Goal: Task Accomplishment & Management: Manage account settings

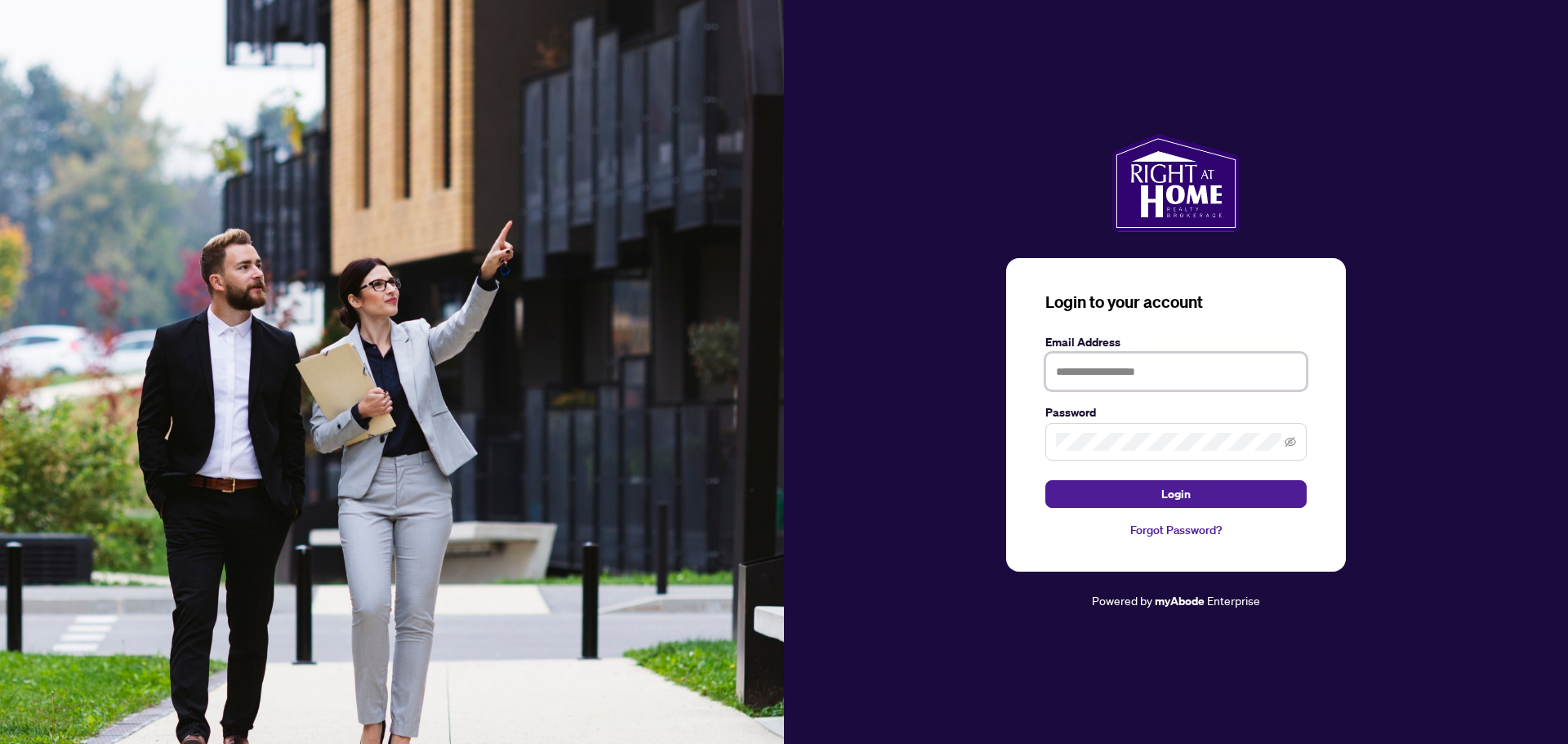
click at [1091, 383] on input "text" at bounding box center [1175, 372] width 261 height 38
type input "**********"
click at [1181, 488] on span "Login" at bounding box center [1176, 494] width 29 height 26
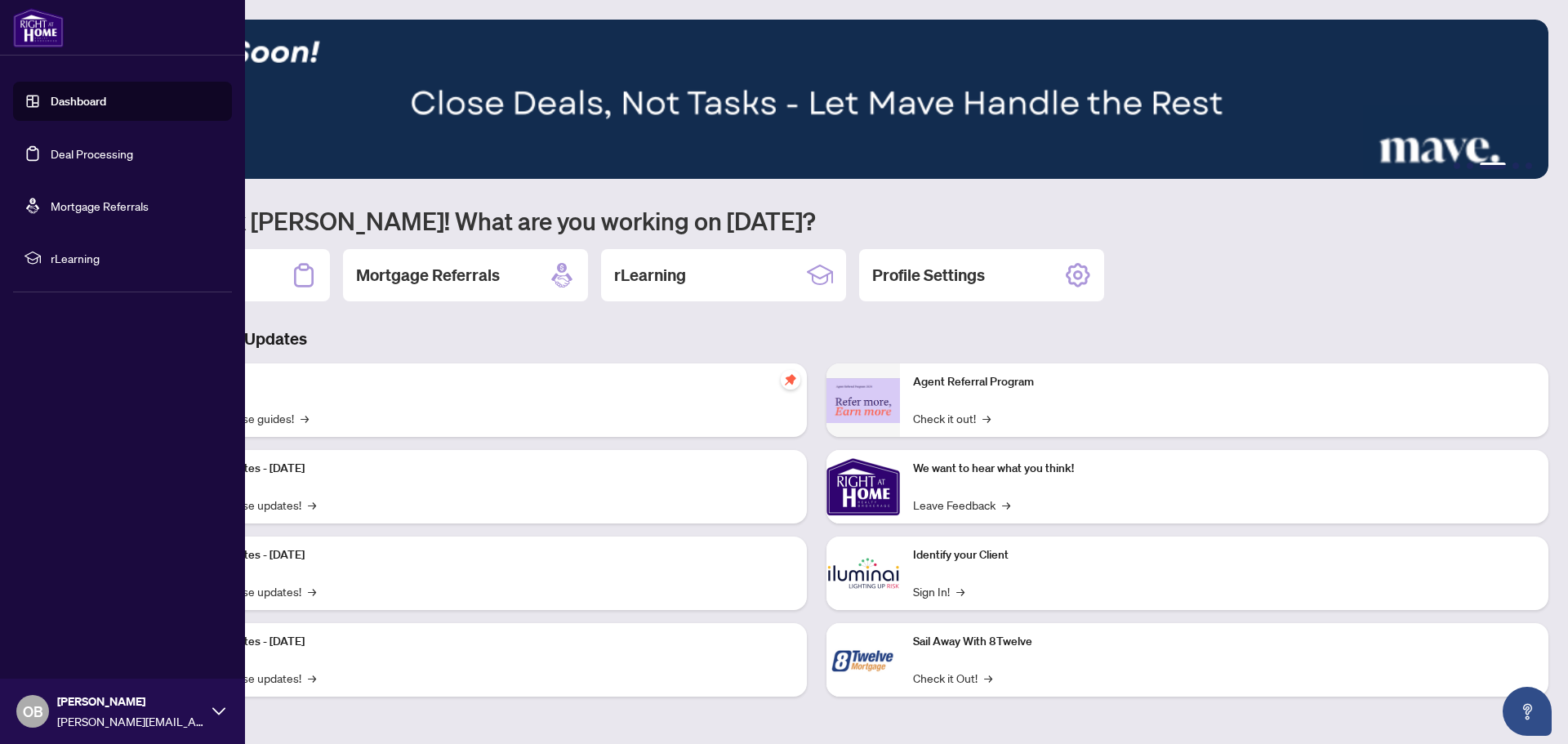
click at [50, 103] on link "Dashboard" at bounding box center [78, 101] width 55 height 15
click at [62, 161] on link "Deal Processing" at bounding box center [91, 153] width 82 height 15
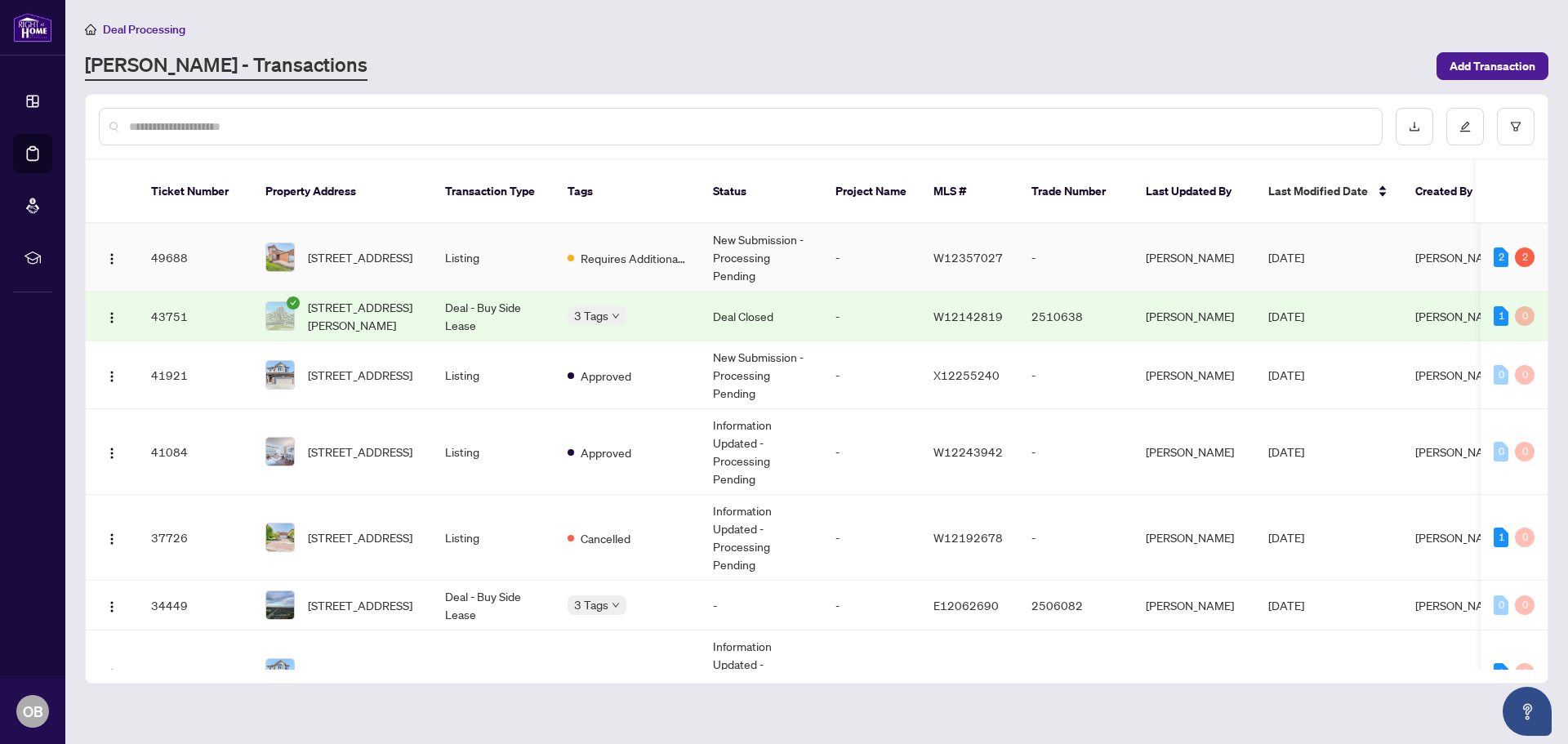
click at [714, 236] on td "New Submission - Processing Pending" at bounding box center [761, 258] width 122 height 68
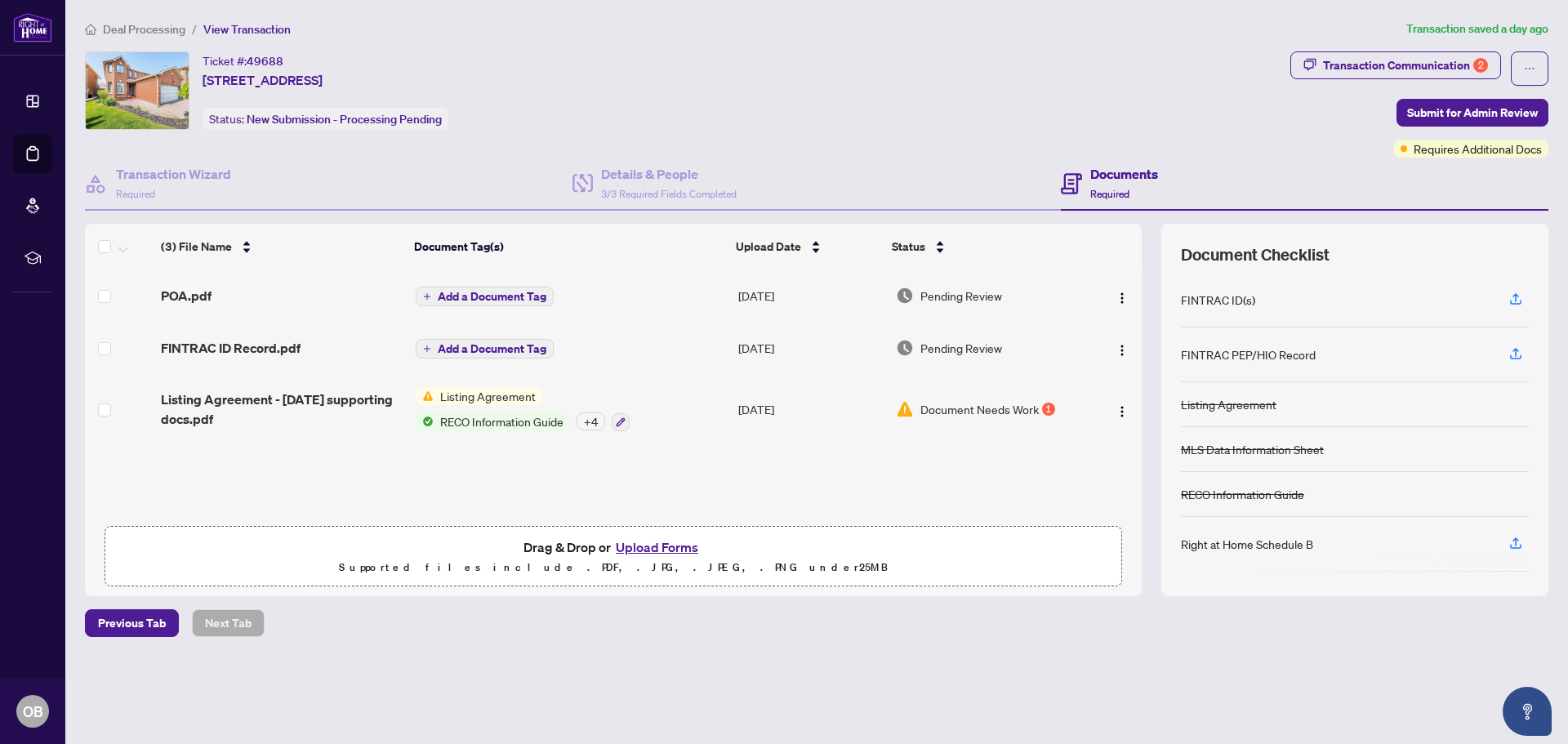
click at [1015, 408] on span "Document Needs Work" at bounding box center [979, 409] width 118 height 18
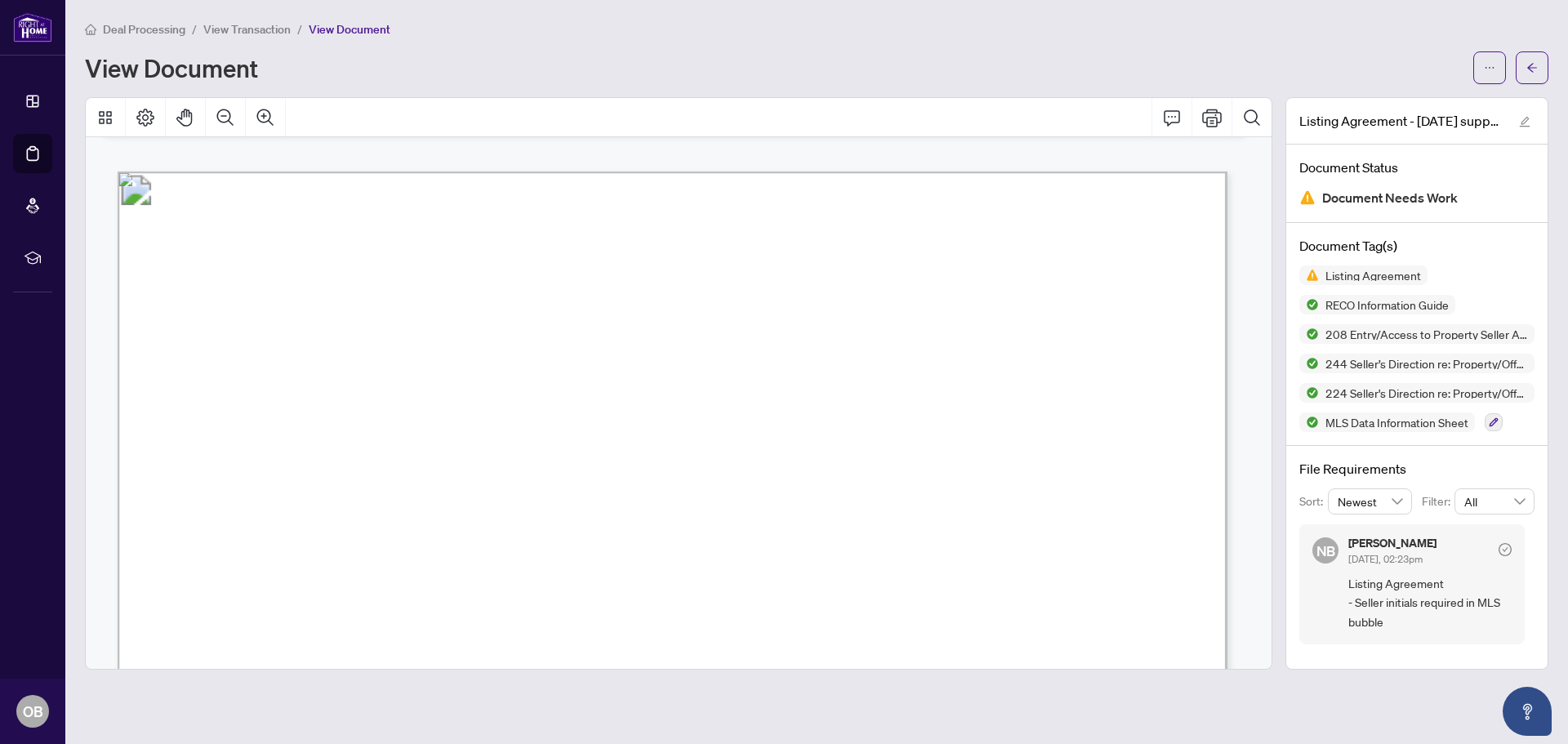
scroll to position [31534, 0]
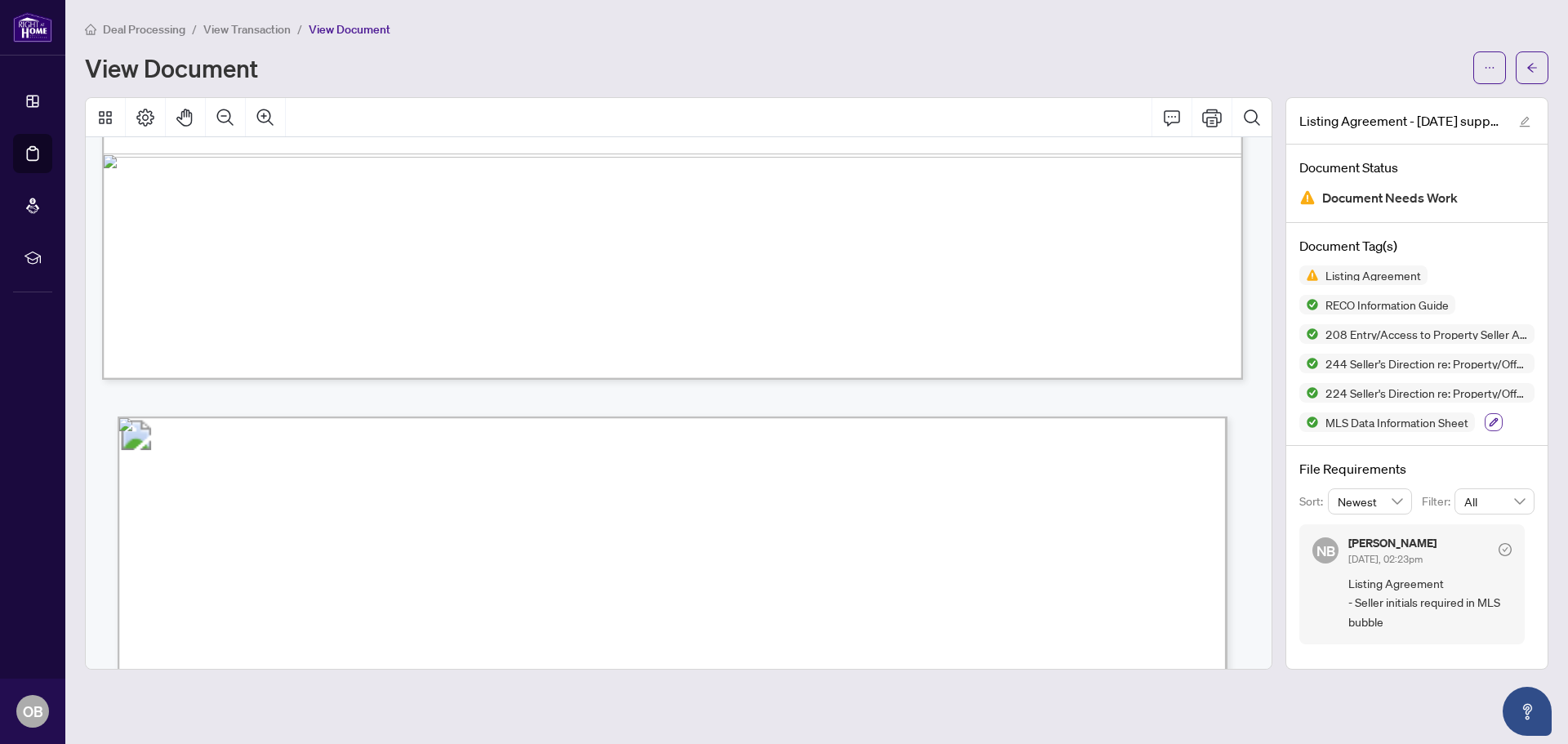
click at [1493, 417] on icon "button" at bounding box center [1493, 422] width 10 height 10
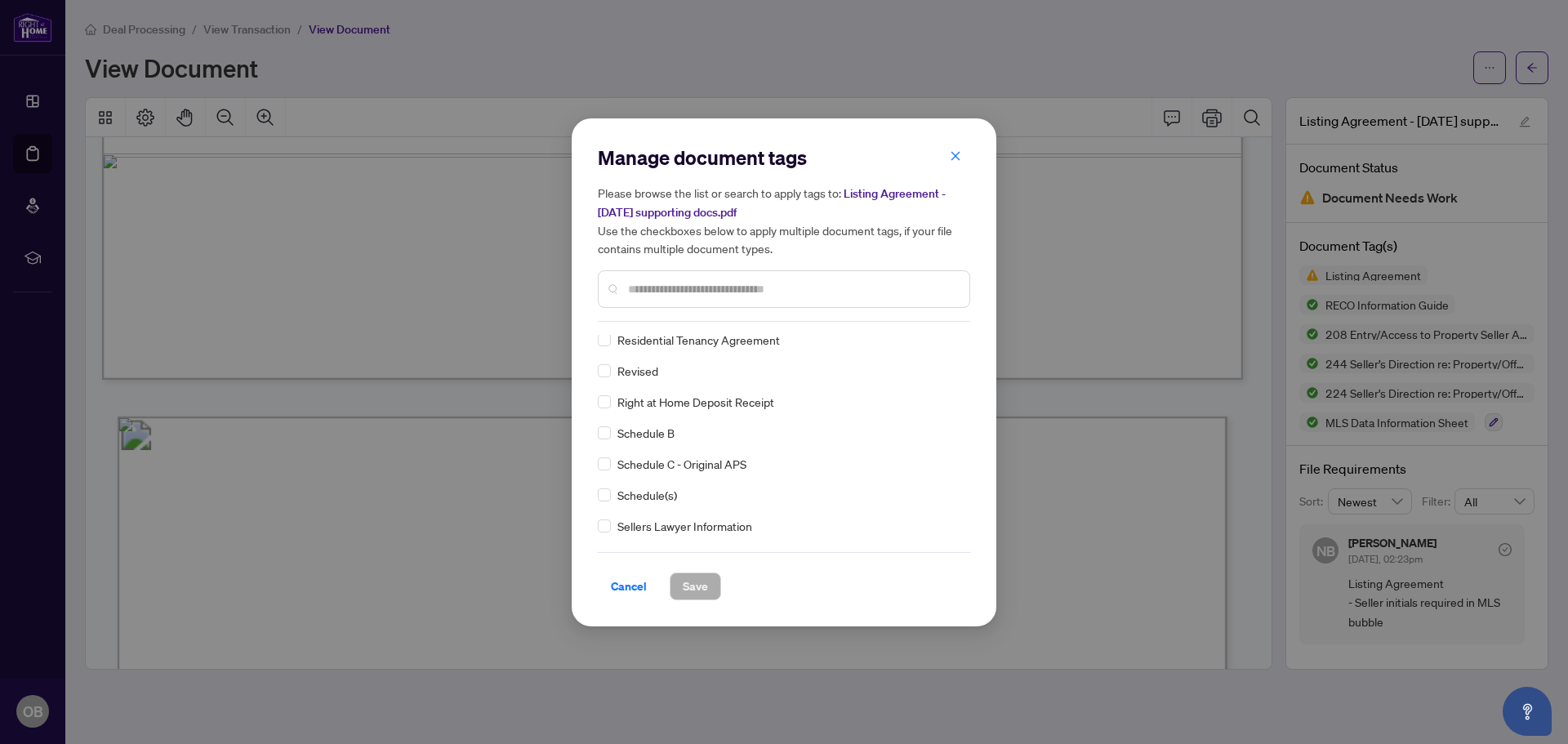
scroll to position [3595, 0]
click at [951, 155] on icon "close" at bounding box center [955, 156] width 12 height 12
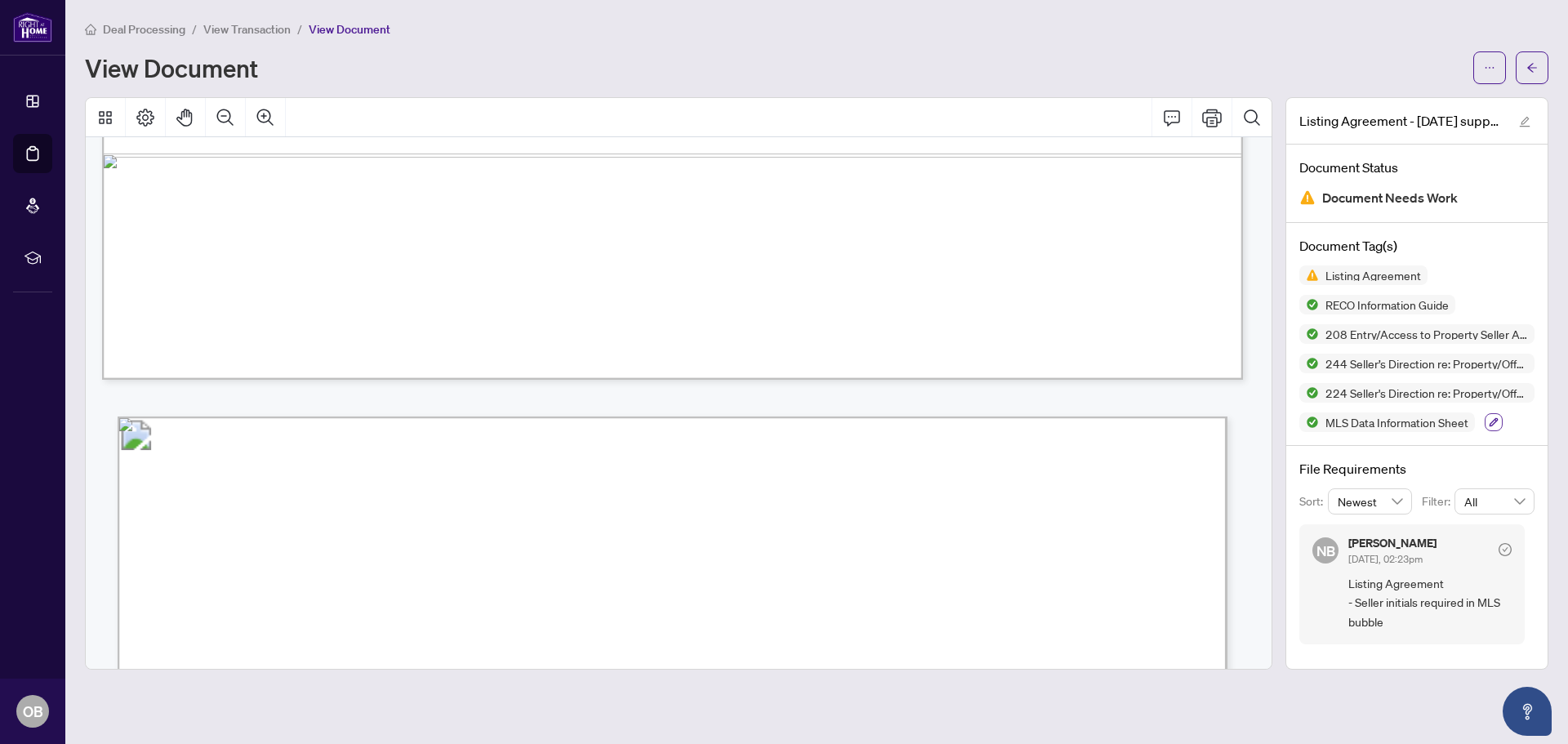
click at [1492, 421] on icon "button" at bounding box center [1493, 422] width 9 height 9
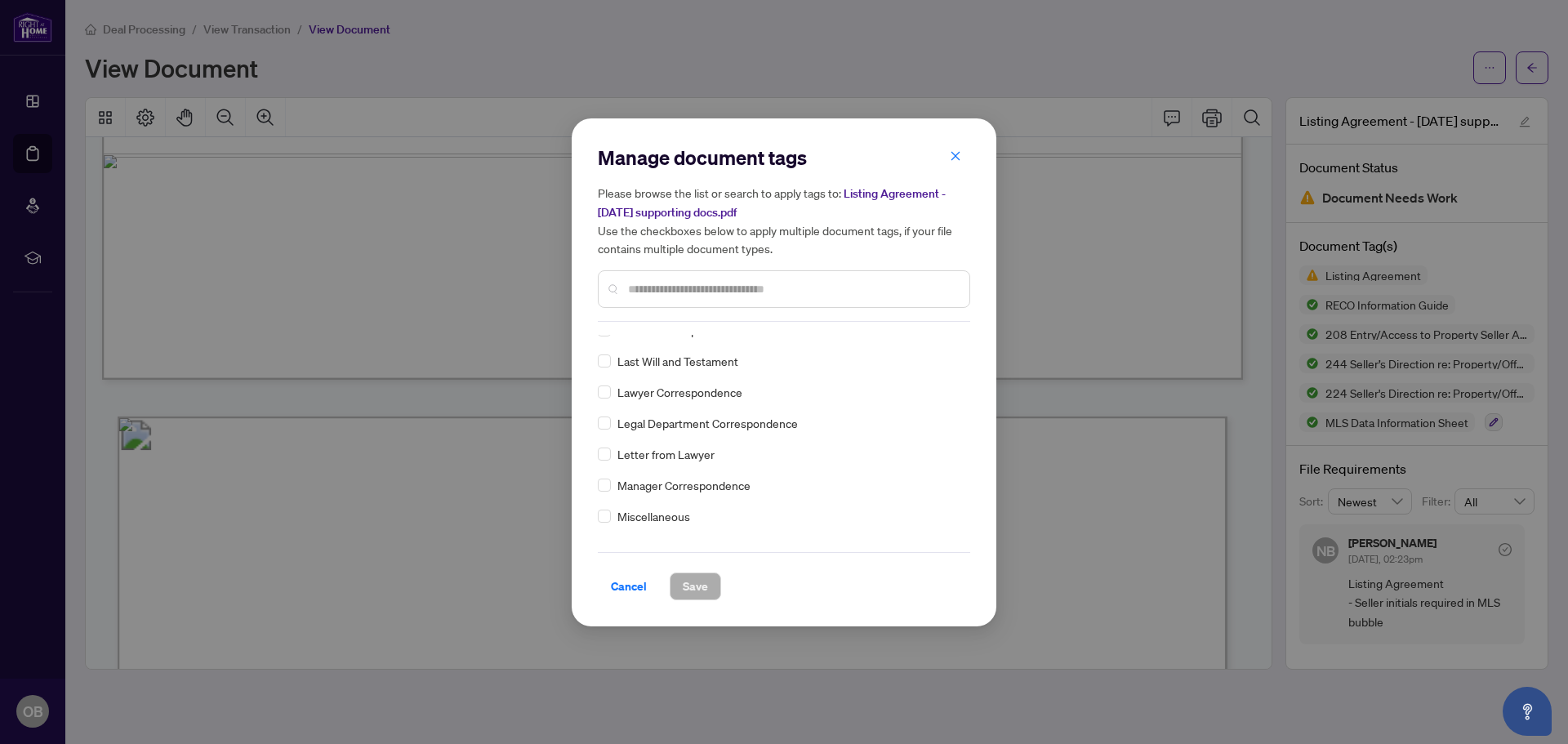
scroll to position [2206, 0]
click at [959, 156] on icon "close" at bounding box center [955, 156] width 12 height 12
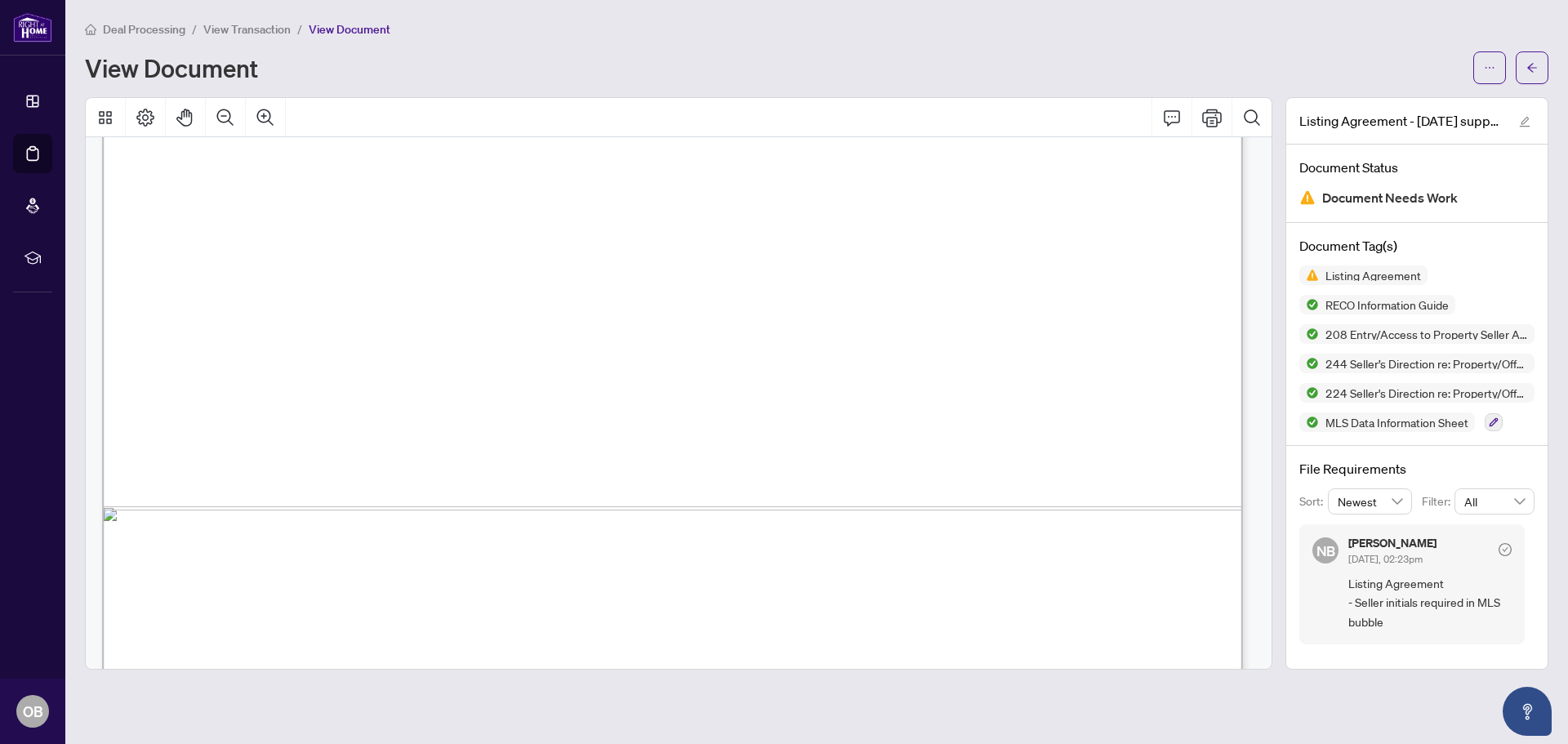
scroll to position [22875, 0]
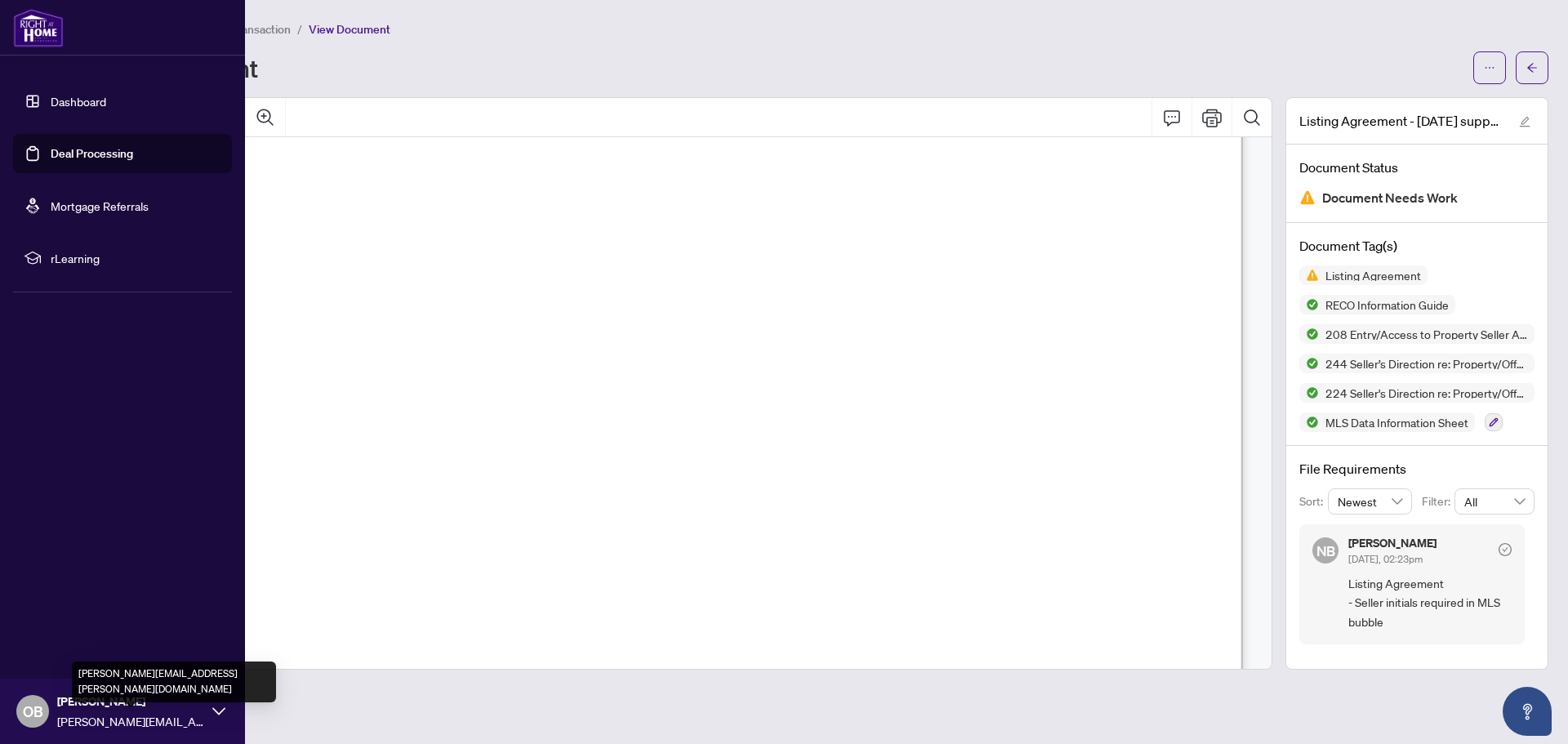
click at [108, 713] on span "[PERSON_NAME][EMAIL_ADDRESS][PERSON_NAME][DOMAIN_NAME]" at bounding box center [131, 721] width 147 height 18
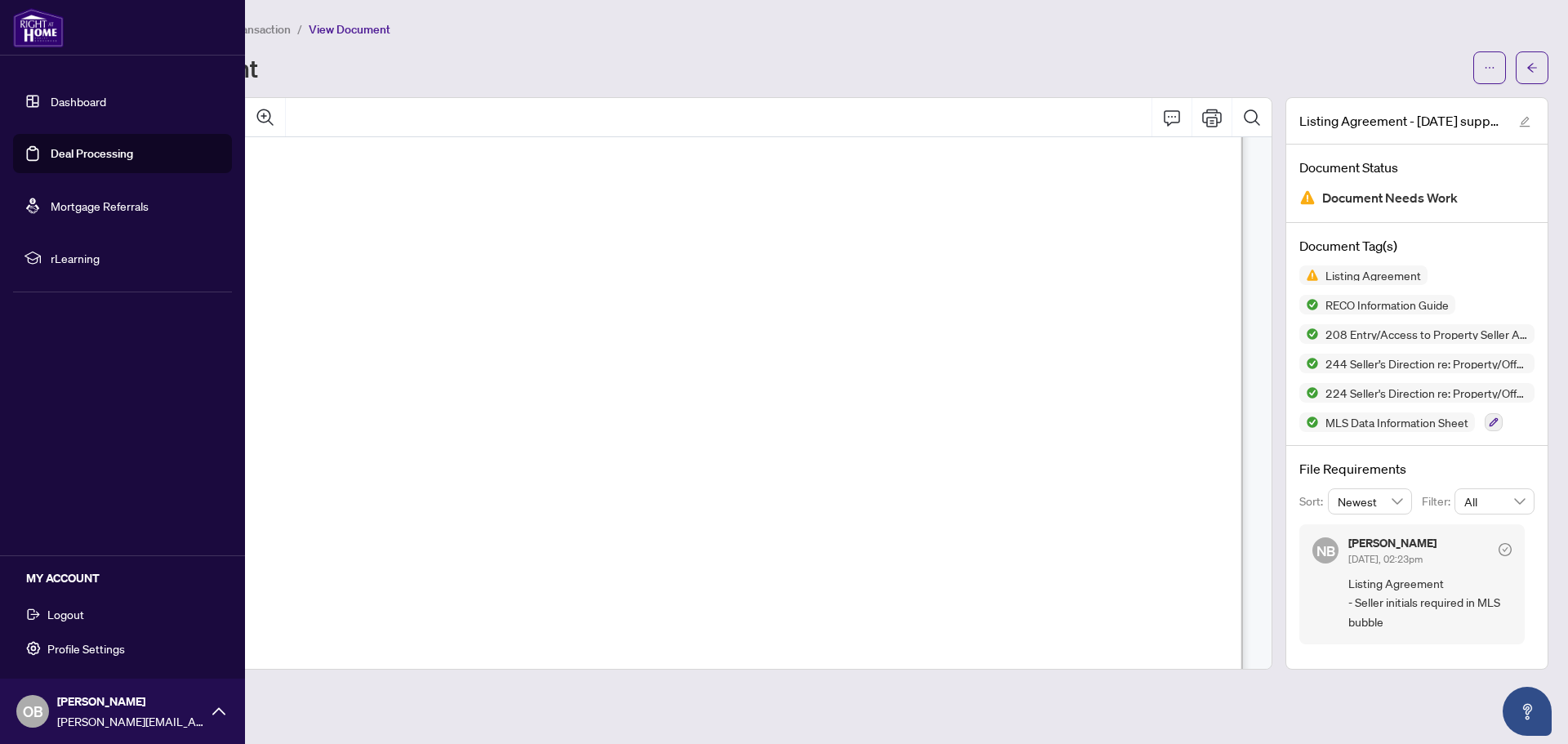
click at [80, 615] on span "Logout" at bounding box center [66, 614] width 37 height 26
